Goal: Transaction & Acquisition: Purchase product/service

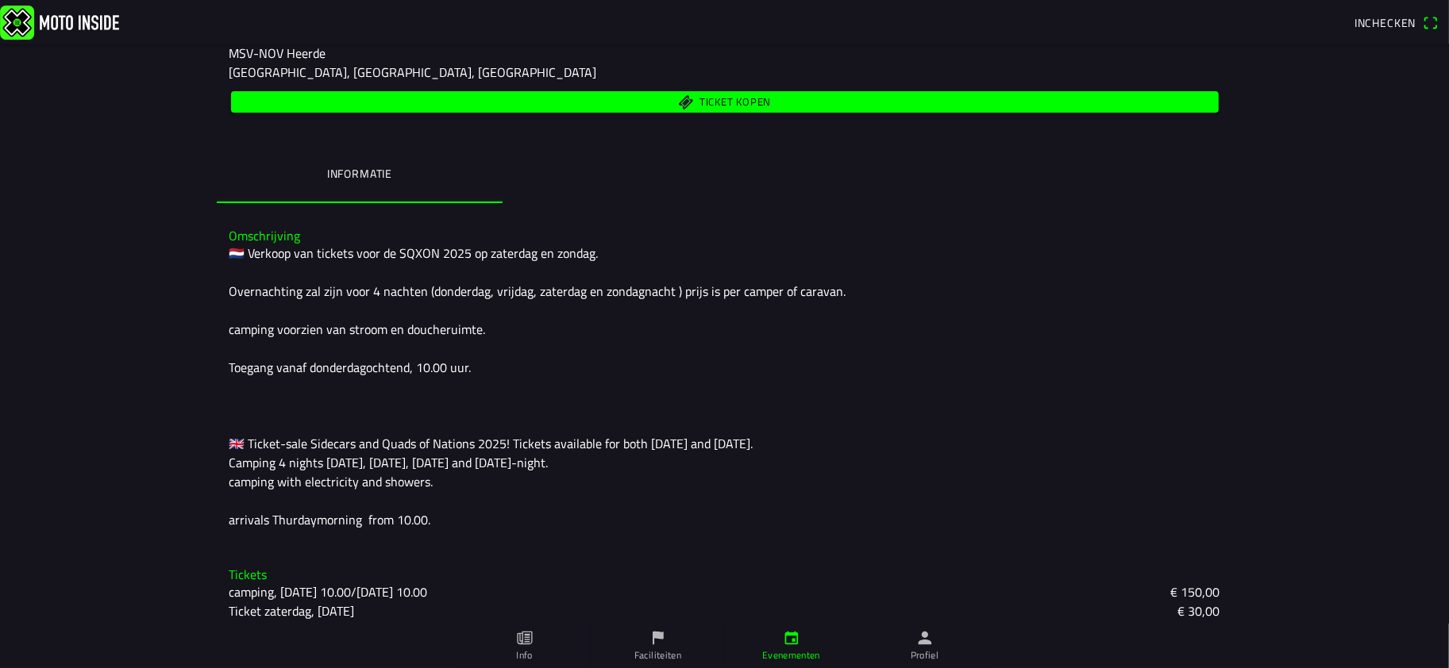
scroll to position [264, 0]
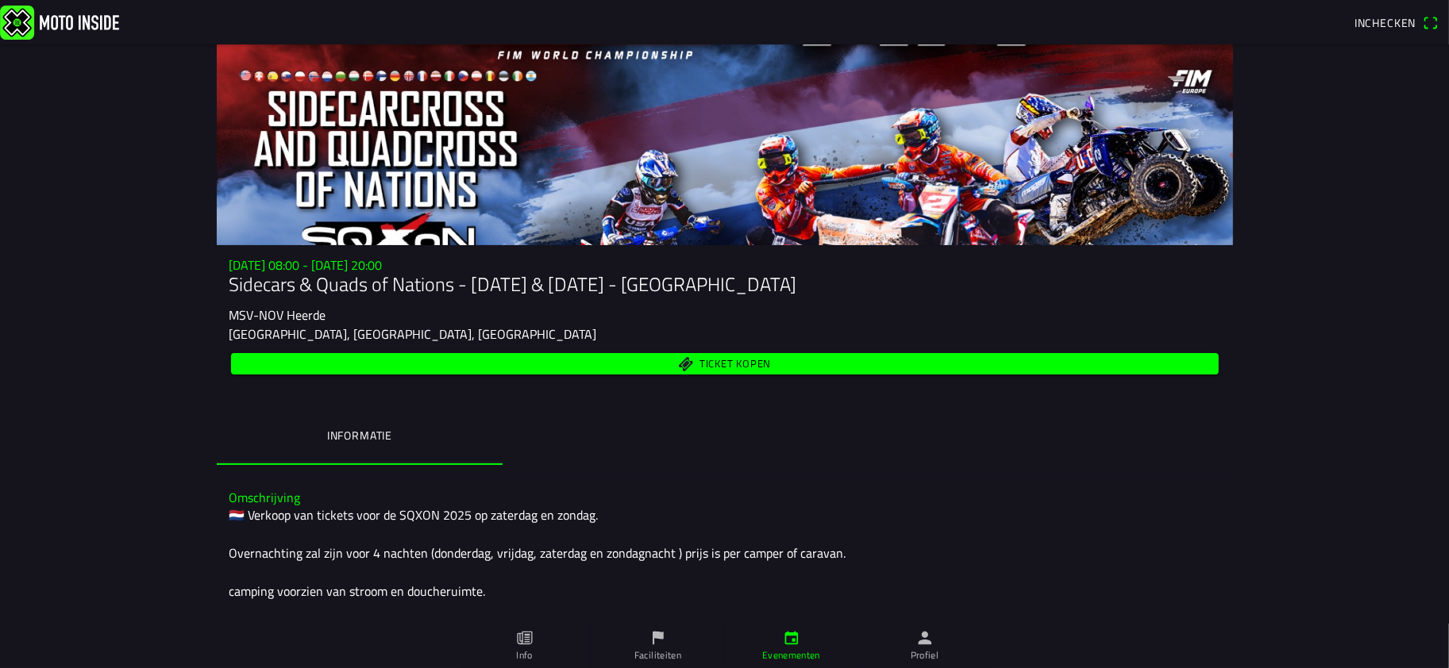
click at [542, 176] on div at bounding box center [725, 144] width 1016 height 201
click at [810, 44] on ion-header "Inchecken" at bounding box center [724, 22] width 1449 height 44
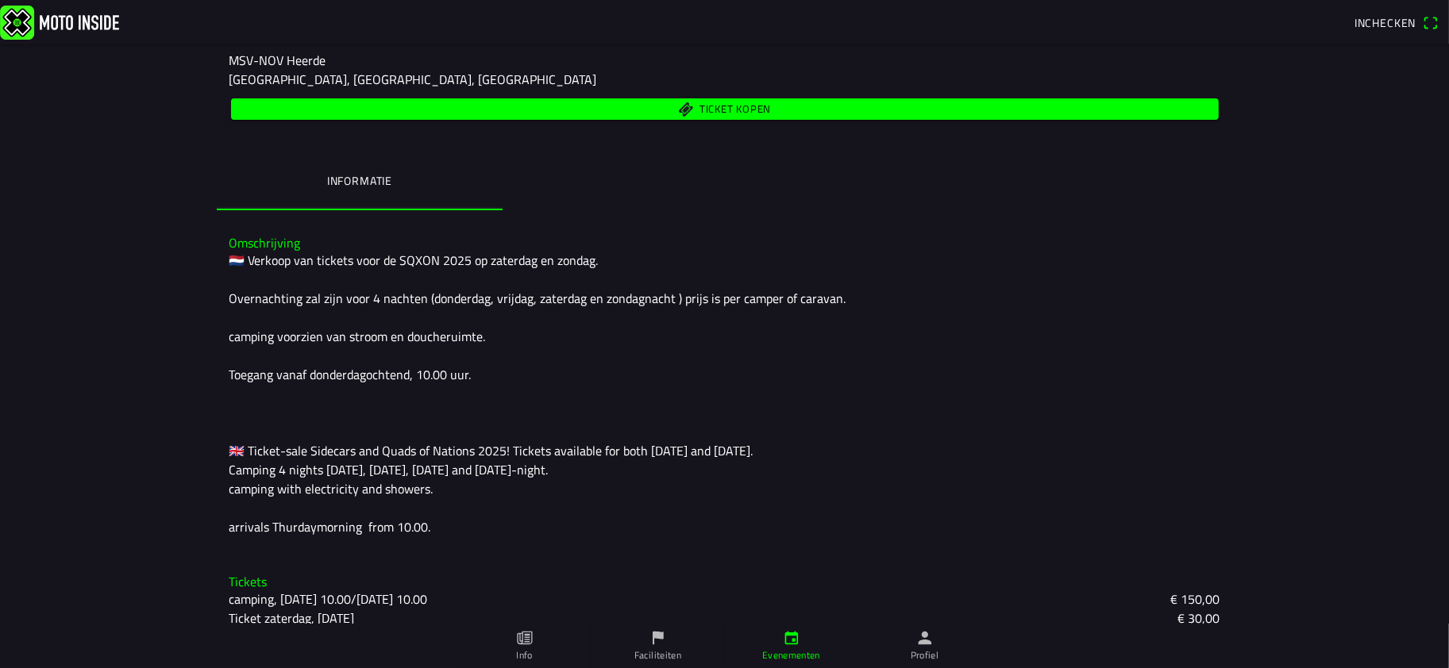
scroll to position [264, 0]
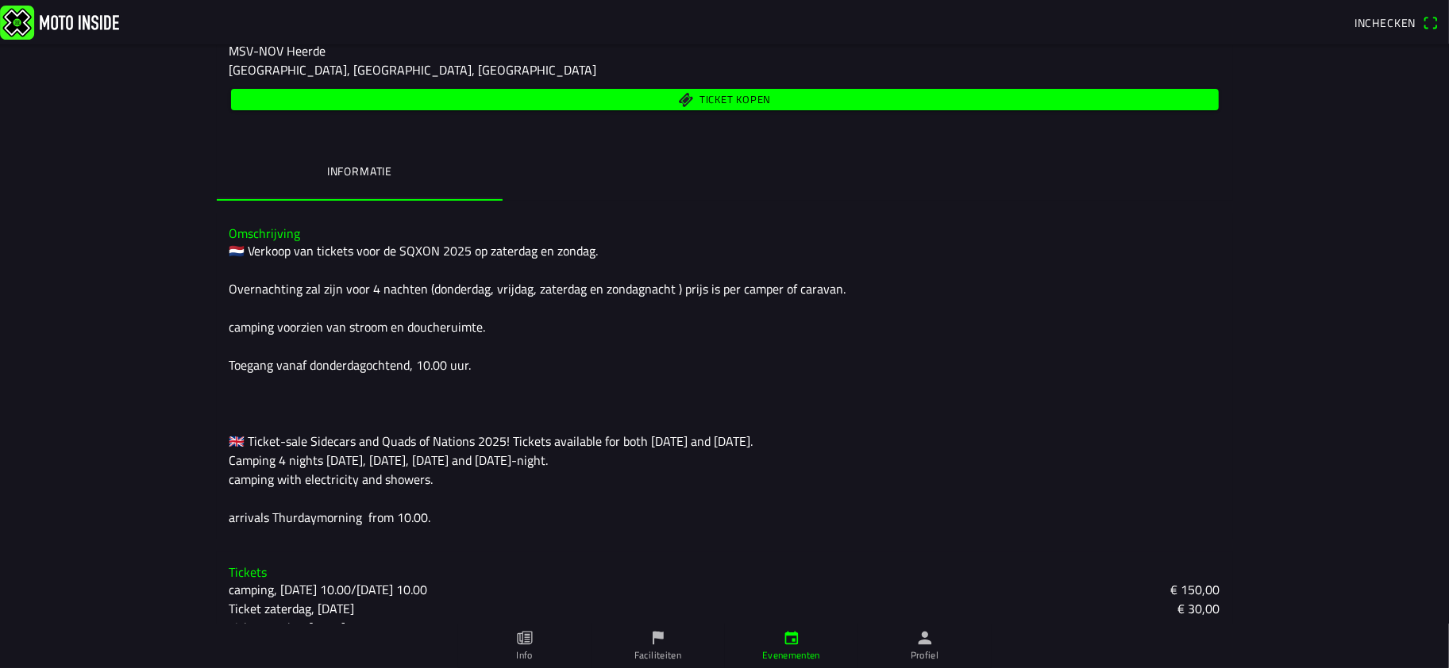
click at [741, 105] on span "Ticket kopen" at bounding box center [733, 99] width 71 height 10
